Goal: Task Accomplishment & Management: Manage account settings

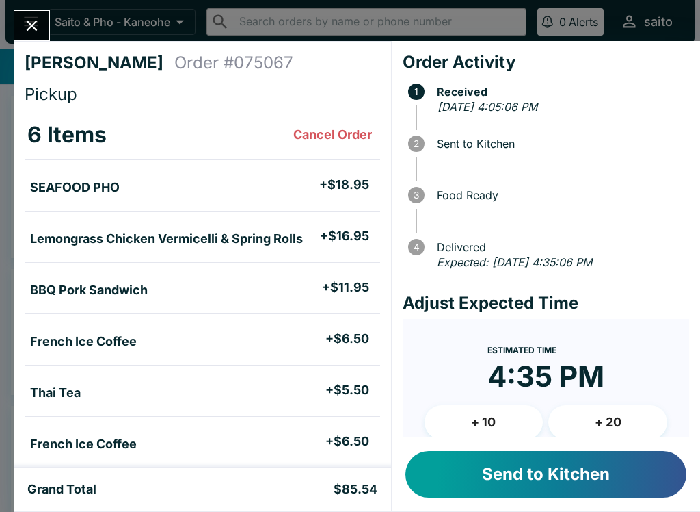
click at [523, 466] on button "Send to Kitchen" at bounding box center [546, 474] width 281 height 47
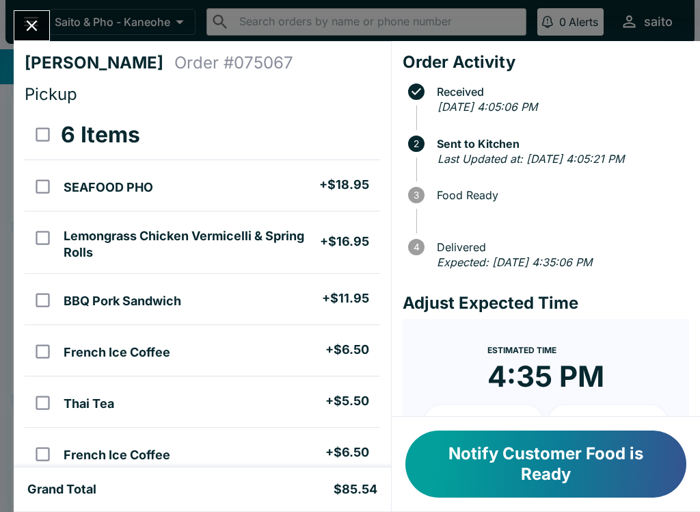
click at [29, 14] on button "Close" at bounding box center [31, 25] width 35 height 29
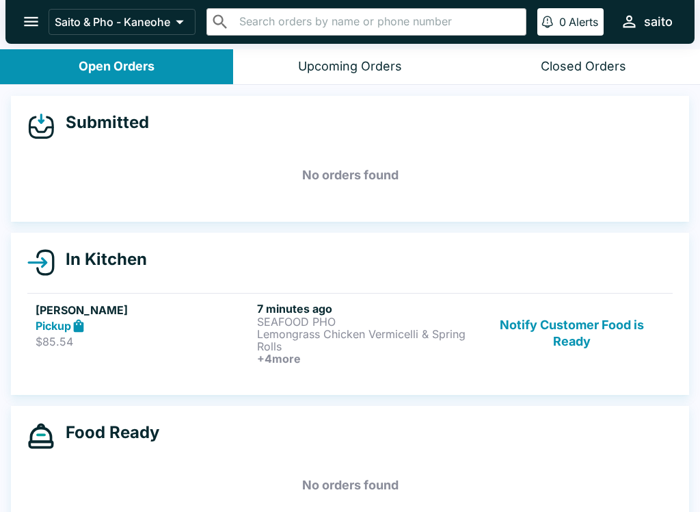
click at [18, 14] on button "open drawer" at bounding box center [31, 21] width 35 height 35
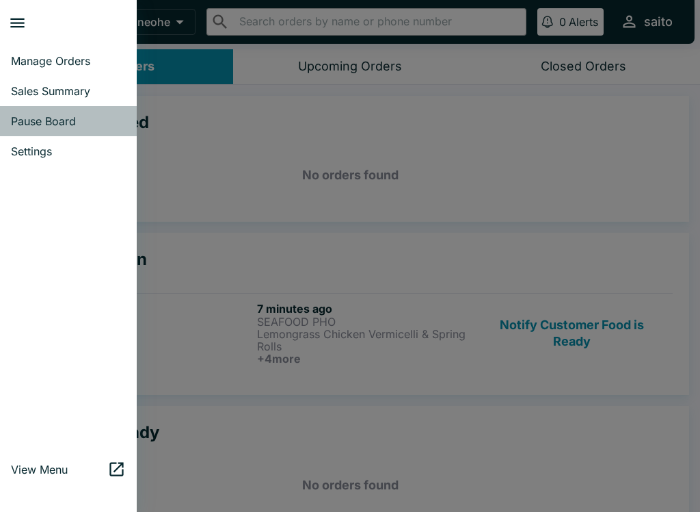
click at [66, 133] on link "Pause Board" at bounding box center [68, 121] width 137 height 30
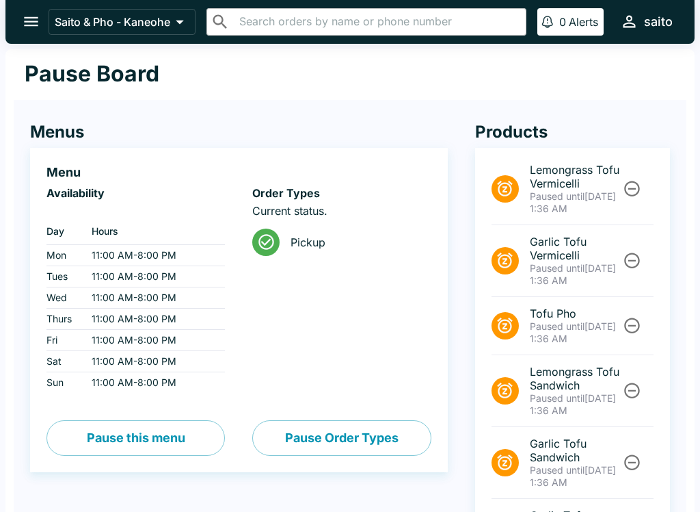
click at [631, 181] on icon "Unpause" at bounding box center [632, 189] width 16 height 16
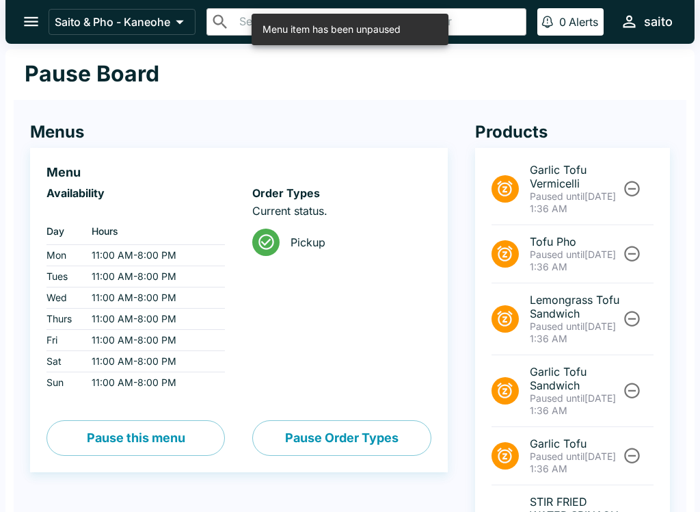
click at [626, 186] on icon "Unpause" at bounding box center [632, 189] width 16 height 16
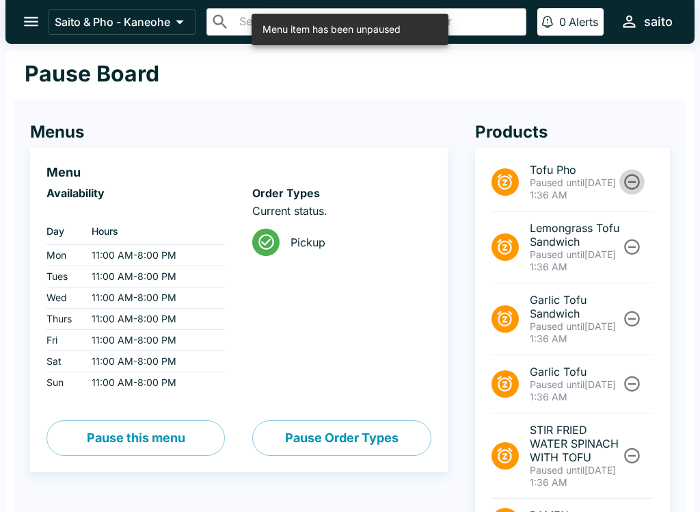
click at [627, 179] on icon "Unpause" at bounding box center [632, 181] width 18 height 18
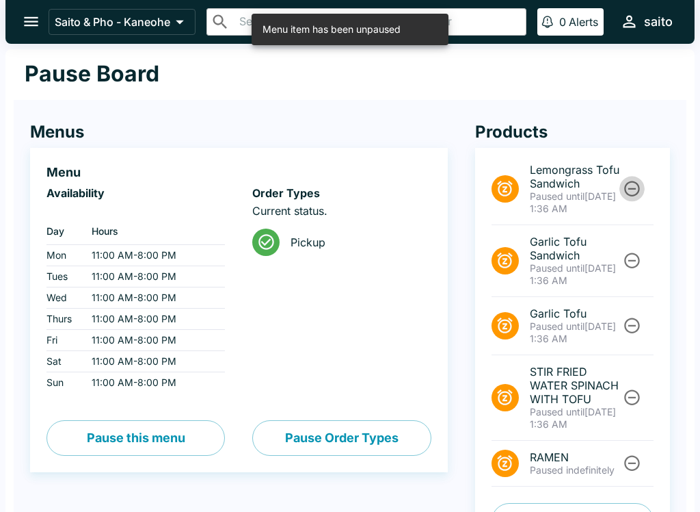
click at [631, 186] on icon "Unpause" at bounding box center [632, 188] width 18 height 18
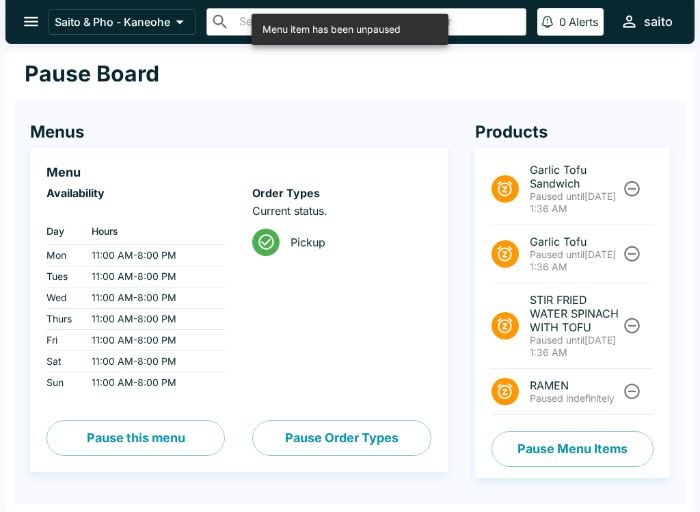
click at [637, 186] on icon "Unpause" at bounding box center [632, 188] width 18 height 18
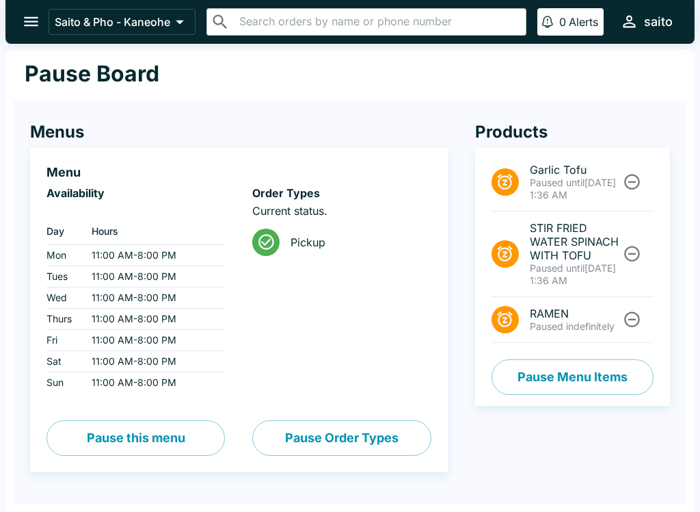
click at [631, 179] on icon "Unpause" at bounding box center [632, 181] width 18 height 18
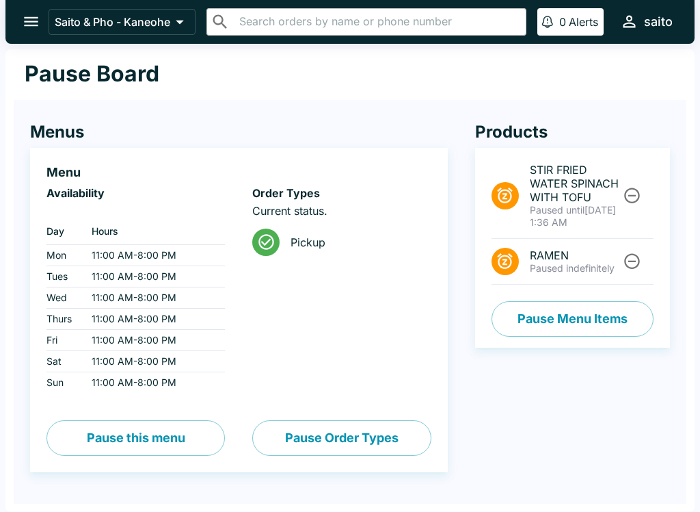
click at [635, 195] on icon "Unpause" at bounding box center [632, 195] width 18 height 18
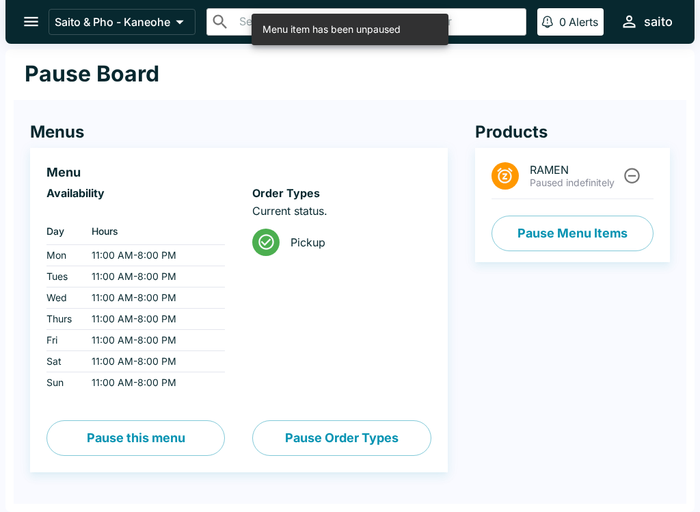
click at [31, 12] on icon "open drawer" at bounding box center [31, 21] width 18 height 18
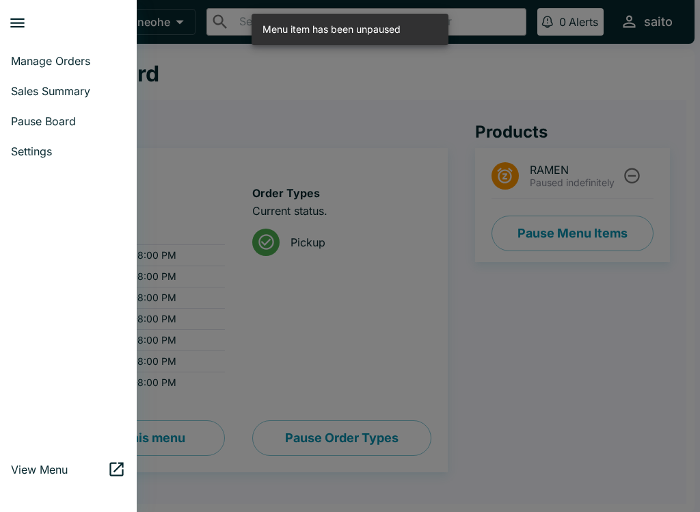
click at [86, 57] on span "Manage Orders" at bounding box center [68, 61] width 115 height 14
